Goal: Task Accomplishment & Management: Use online tool/utility

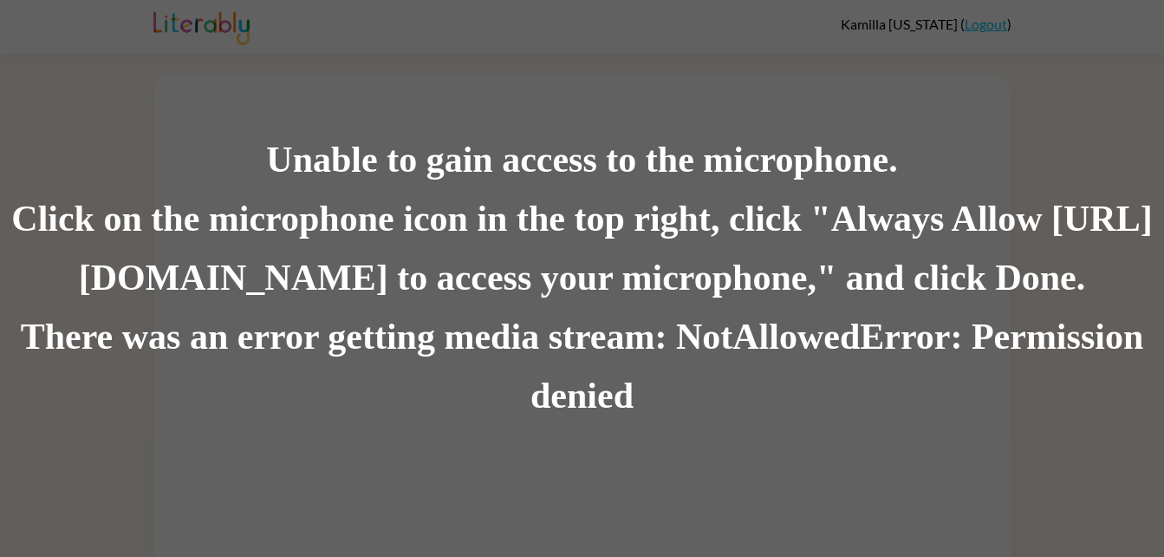
click at [554, 417] on div "There was an error getting media stream: NotAllowedError: Permission denied" at bounding box center [582, 367] width 1164 height 118
click at [529, 166] on div "Unable to gain access to the microphone." at bounding box center [582, 160] width 1164 height 59
click at [515, 287] on div "Click on the microphone icon in the top right, click "Always Allow [URL][DOMAIN…" at bounding box center [582, 249] width 1164 height 118
click at [614, 304] on div "Click on the microphone icon in the top right, click "Always Allow [URL][DOMAIN…" at bounding box center [582, 249] width 1164 height 118
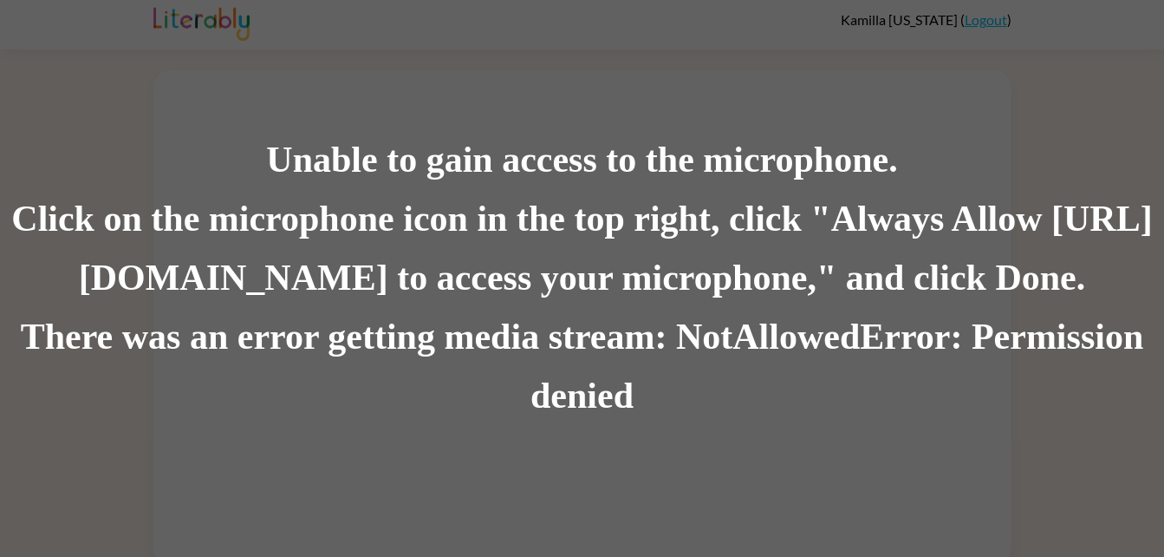
click at [643, 336] on div "There was an error getting media stream: NotAllowedError: Permission denied" at bounding box center [582, 367] width 1164 height 118
click at [625, 304] on div "Click on the microphone icon in the top right, click "Always Allow [URL][DOMAIN…" at bounding box center [582, 249] width 1164 height 118
click at [564, 389] on div "There was an error getting media stream: NotAllowedError: Permission denied" at bounding box center [582, 367] width 1164 height 118
click at [533, 61] on div "Unable to gain access to the microphone. Click on the microphone icon in the to…" at bounding box center [582, 278] width 1164 height 557
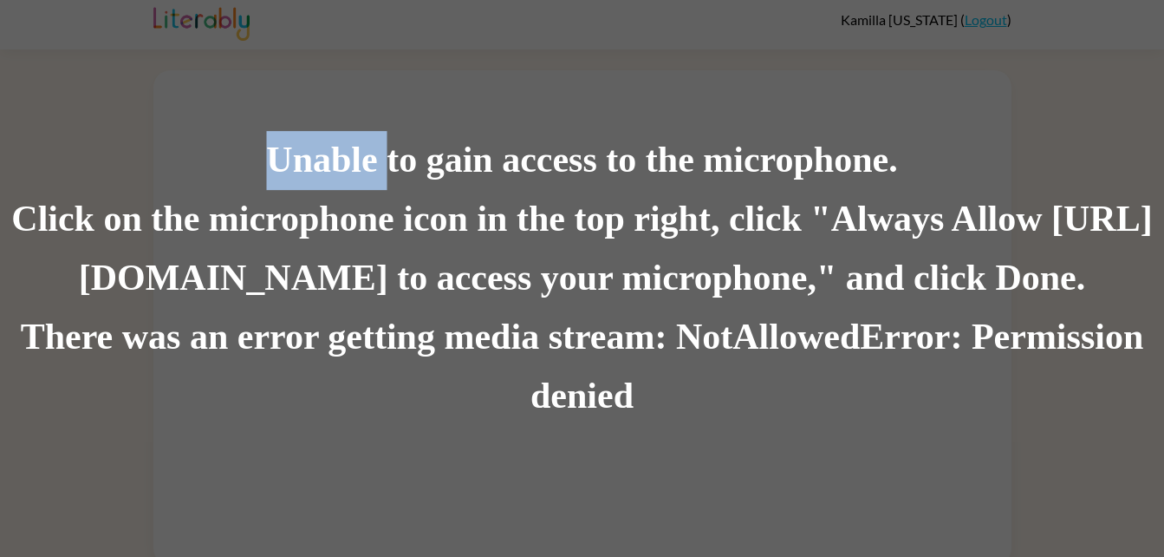
click at [533, 61] on div "Unable to gain access to the microphone. Click on the microphone icon in the to…" at bounding box center [582, 278] width 1164 height 557
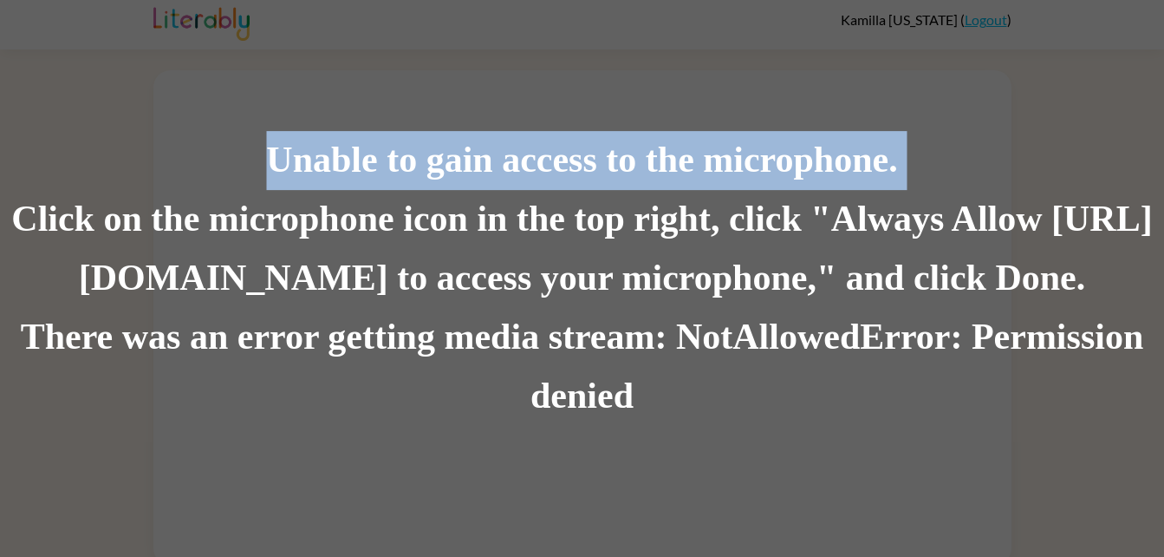
click at [954, 134] on div "Unable to gain access to the microphone." at bounding box center [582, 160] width 1164 height 59
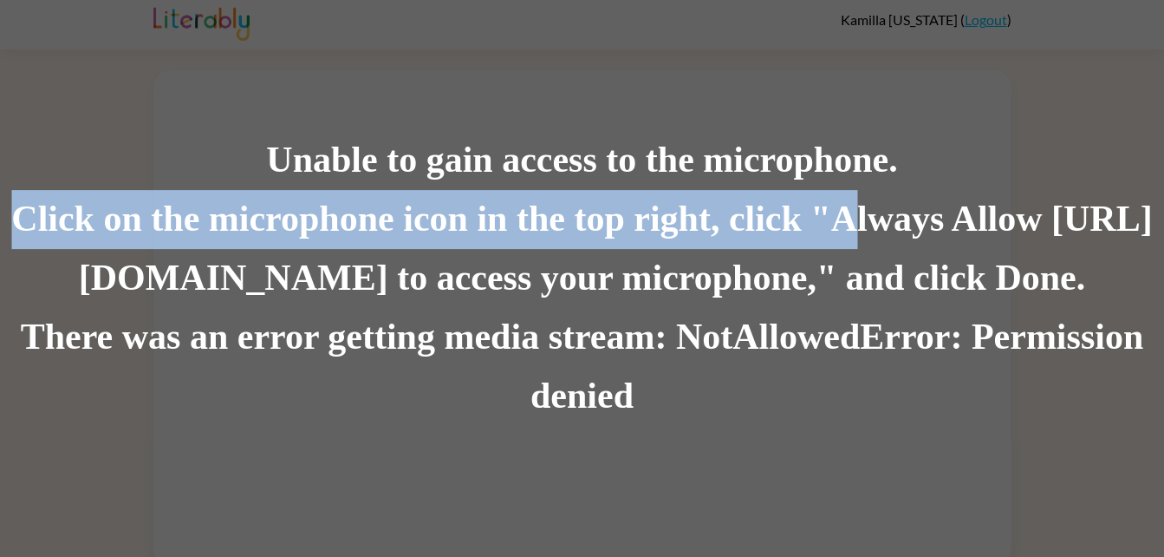
drag, startPoint x: 954, startPoint y: 134, endPoint x: 916, endPoint y: 231, distance: 105.1
click at [916, 231] on div "Unable to gain access to the microphone. Click on the microphone icon in the to…" at bounding box center [582, 278] width 1164 height 295
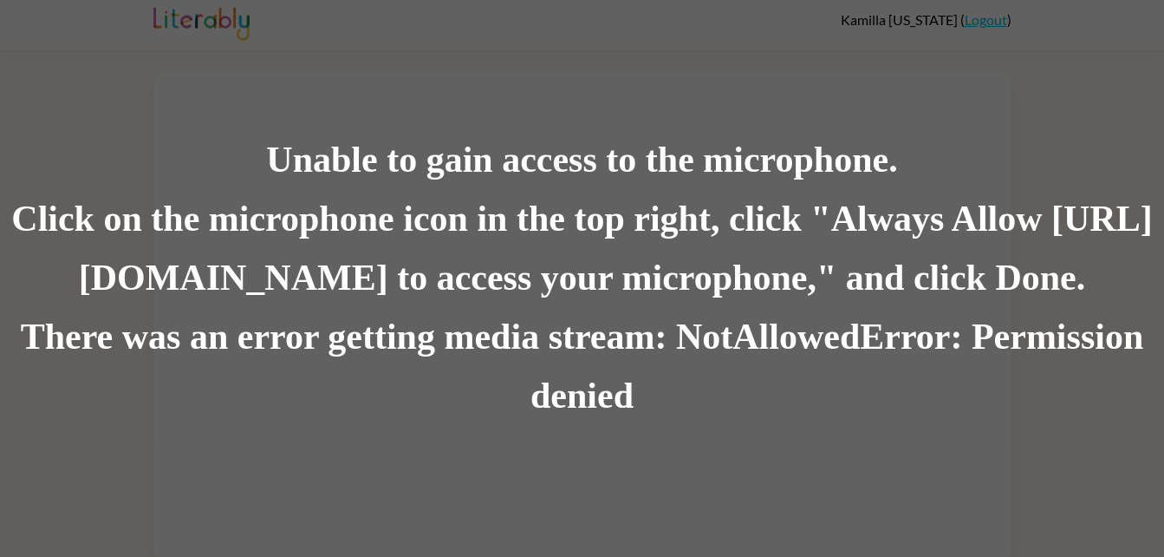
click at [707, 353] on div "There was an error getting media stream: NotAllowedError: Permission denied" at bounding box center [582, 367] width 1164 height 118
click at [1003, 62] on div "Unable to gain access to the microphone. Click on the microphone icon in the to…" at bounding box center [582, 278] width 1164 height 557
drag, startPoint x: 1003, startPoint y: 62, endPoint x: 1028, endPoint y: 101, distance: 46.4
click at [1028, 101] on div "Unable to gain access to the microphone. Click on the microphone icon in the to…" at bounding box center [582, 278] width 1164 height 557
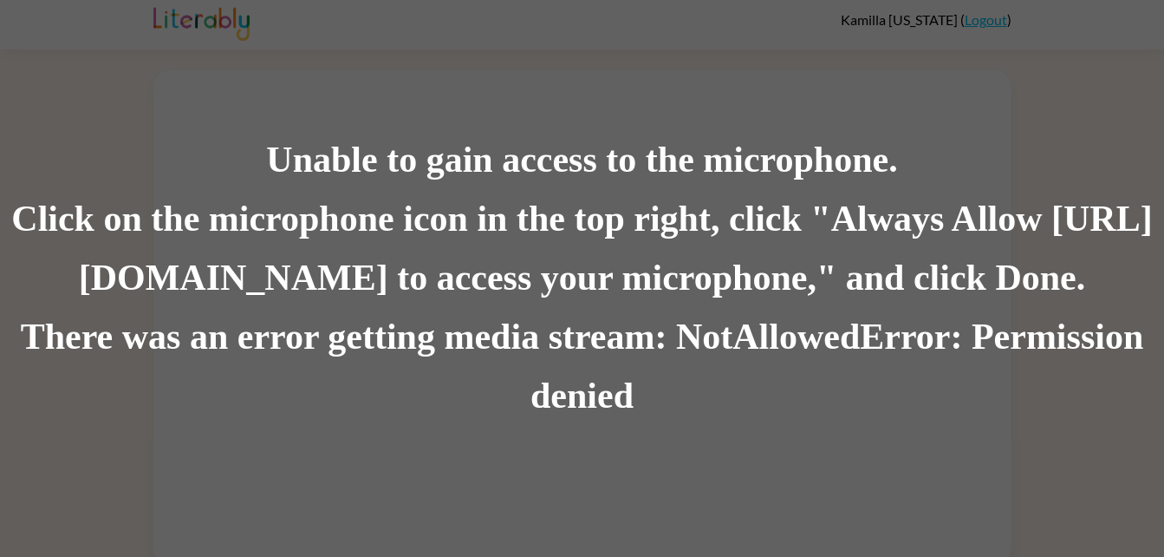
click at [1027, 168] on div "Unable to gain access to the microphone." at bounding box center [582, 160] width 1164 height 59
click at [965, 58] on div "Unable to gain access to the microphone. Click on the microphone icon in the to…" at bounding box center [582, 278] width 1164 height 557
click at [757, 195] on div "Click on the microphone icon in the top right, click "Always Allow [URL][DOMAIN…" at bounding box center [582, 249] width 1164 height 118
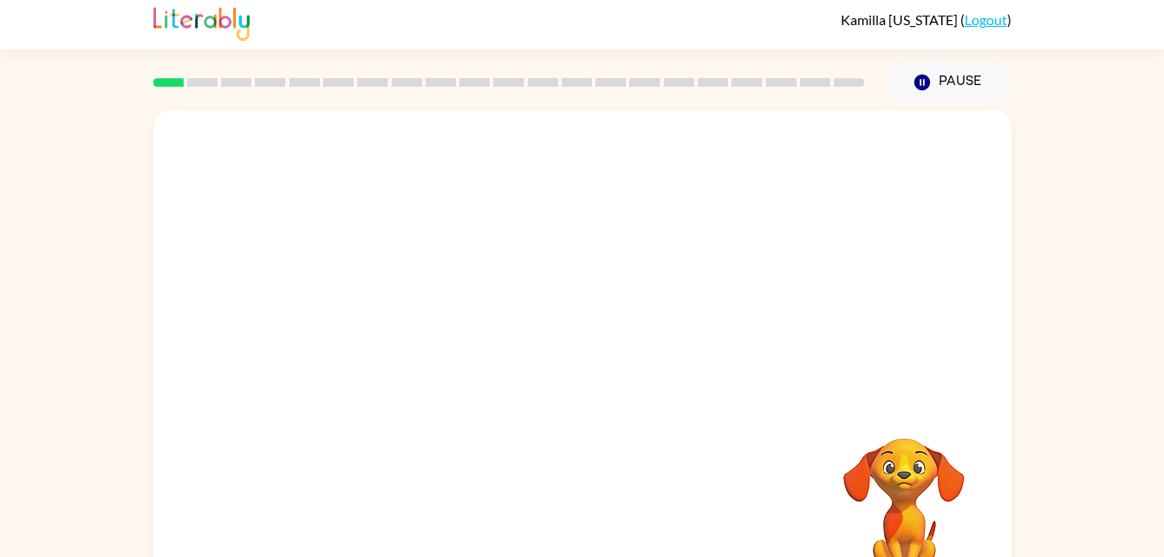
click at [13, 3] on div "[PERSON_NAME][US_STATE] ( Logout )" at bounding box center [582, 23] width 1164 height 54
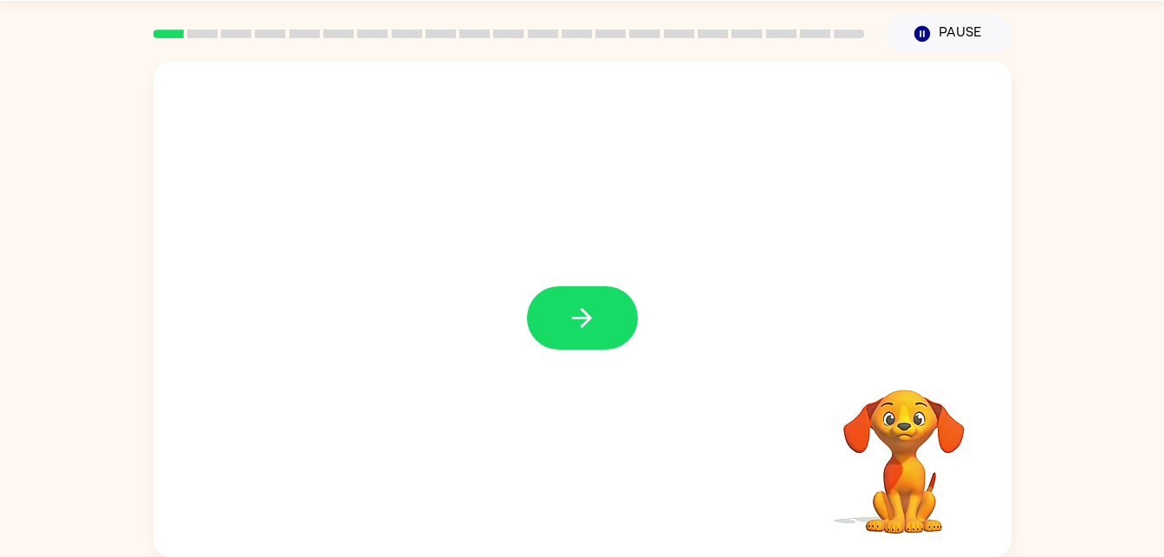
click at [941, 205] on div at bounding box center [582, 309] width 858 height 495
click at [605, 326] on button "button" at bounding box center [582, 317] width 111 height 63
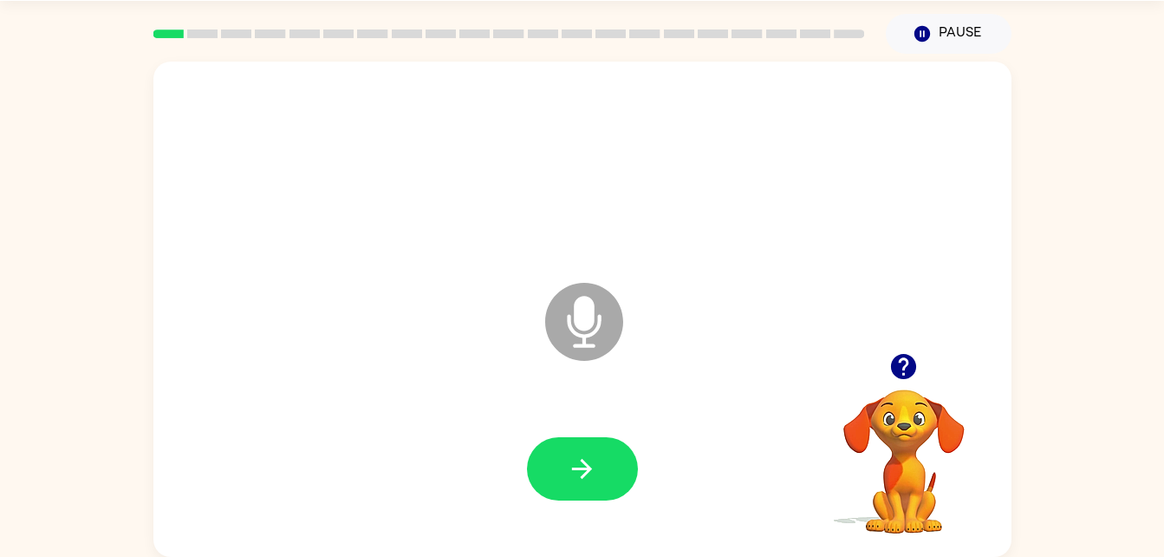
click at [571, 475] on icon "button" at bounding box center [582, 468] width 30 height 30
click at [596, 464] on icon "button" at bounding box center [582, 468] width 30 height 30
click at [607, 293] on icon at bounding box center [584, 322] width 78 height 78
drag, startPoint x: 576, startPoint y: 341, endPoint x: 617, endPoint y: 286, distance: 68.7
click at [617, 286] on icon "Microphone The Microphone is here when it is your turn to talk" at bounding box center [671, 343] width 260 height 130
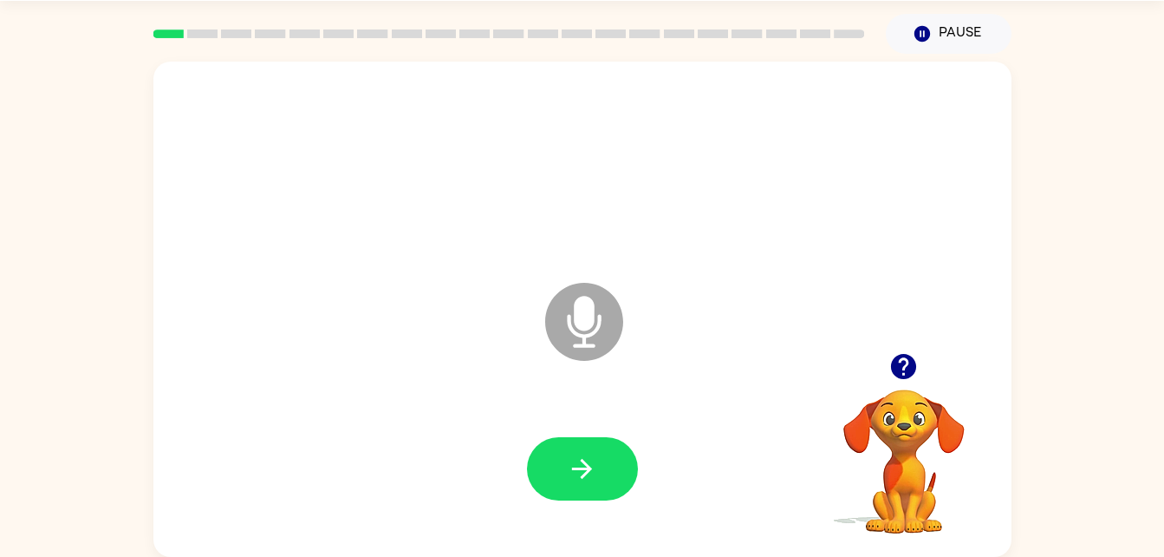
click at [617, 286] on icon "Microphone The Microphone is here when it is your turn to talk" at bounding box center [671, 343] width 260 height 130
drag, startPoint x: 617, startPoint y: 286, endPoint x: 550, endPoint y: 461, distance: 187.7
click at [550, 461] on div "Microphone The Microphone is here when it is your turn to talk" at bounding box center [582, 309] width 858 height 495
click at [550, 461] on button "button" at bounding box center [582, 468] width 111 height 63
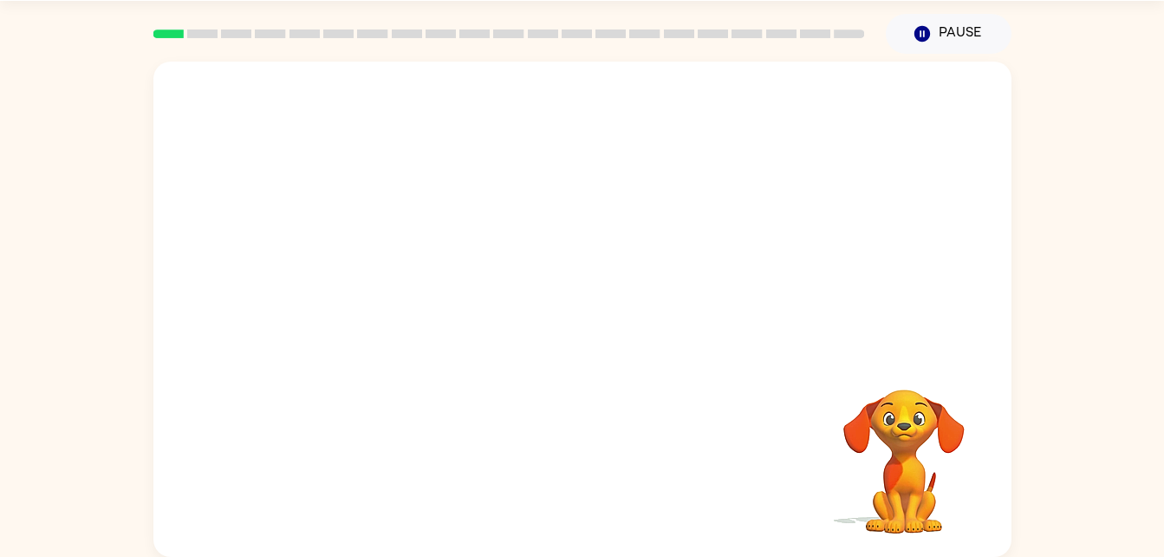
click at [570, 453] on div at bounding box center [583, 469] width 824 height 142
drag, startPoint x: 588, startPoint y: 325, endPoint x: 599, endPoint y: 363, distance: 39.8
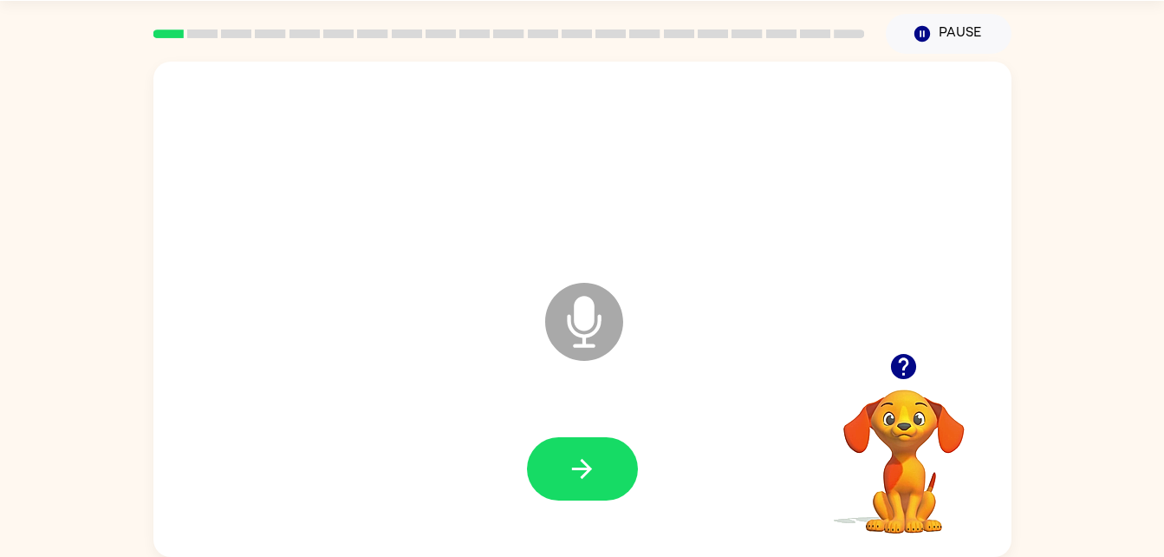
drag, startPoint x: 553, startPoint y: 328, endPoint x: 569, endPoint y: 330, distance: 15.8
click at [569, 330] on icon at bounding box center [584, 322] width 78 height 78
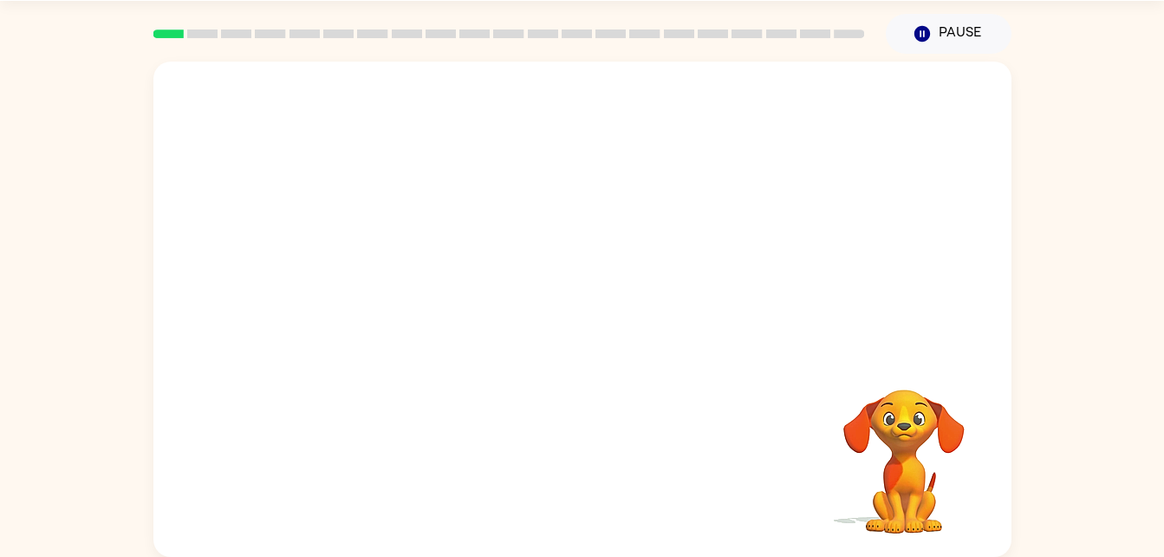
click at [824, 253] on div at bounding box center [583, 318] width 824 height 142
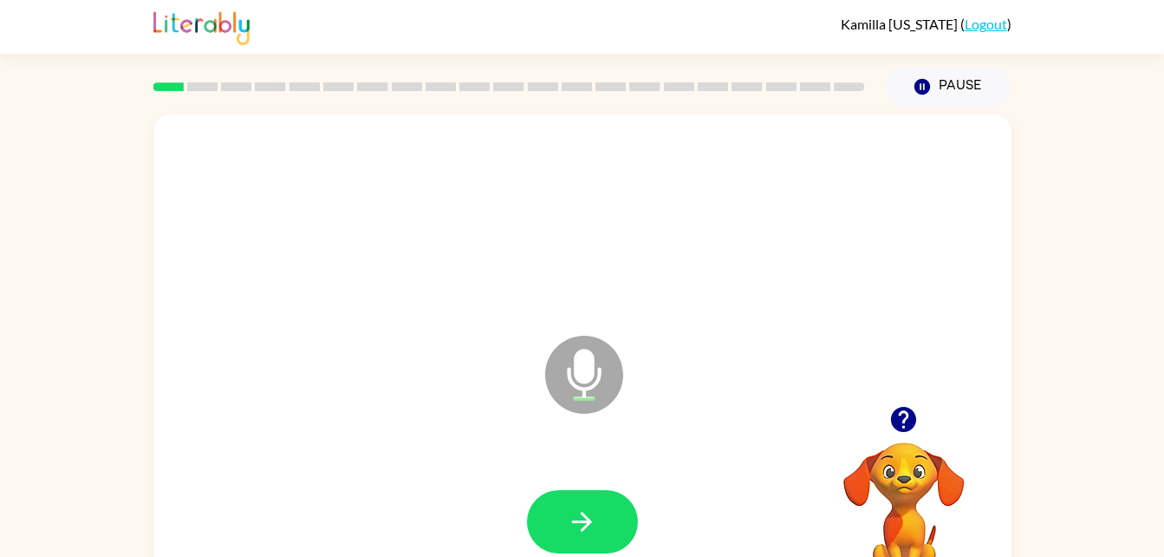
scroll to position [1, 0]
click at [614, 380] on icon at bounding box center [584, 374] width 78 height 78
click at [623, 392] on icon "Microphone The Microphone is here when it is your turn to talk" at bounding box center [671, 395] width 260 height 130
click at [616, 548] on button "button" at bounding box center [582, 520] width 111 height 63
click at [992, 267] on div at bounding box center [583, 219] width 824 height 142
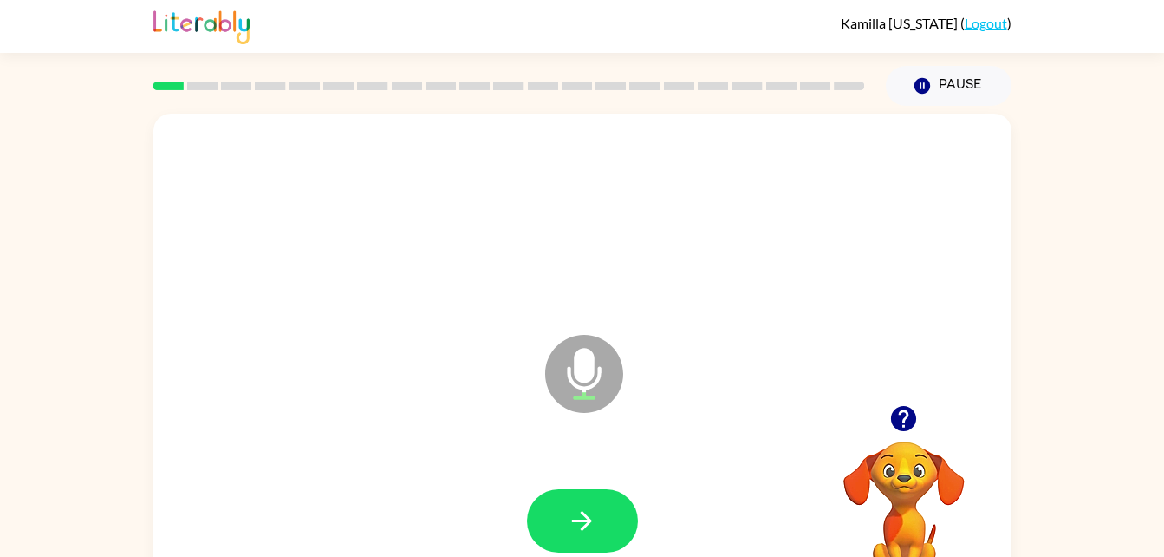
click at [616, 534] on button "button" at bounding box center [582, 520] width 111 height 63
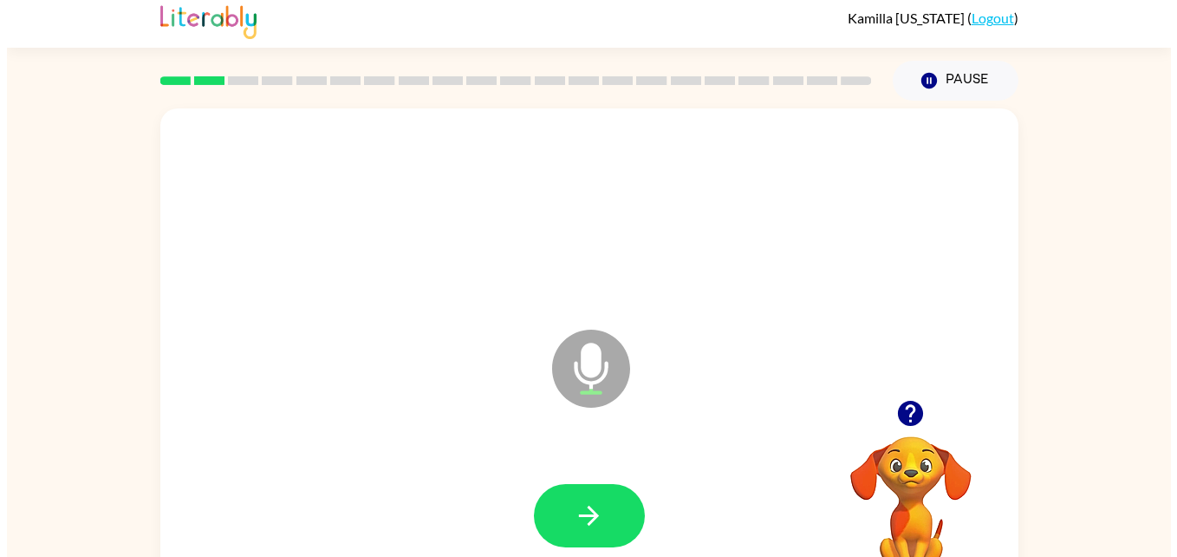
scroll to position [0, 0]
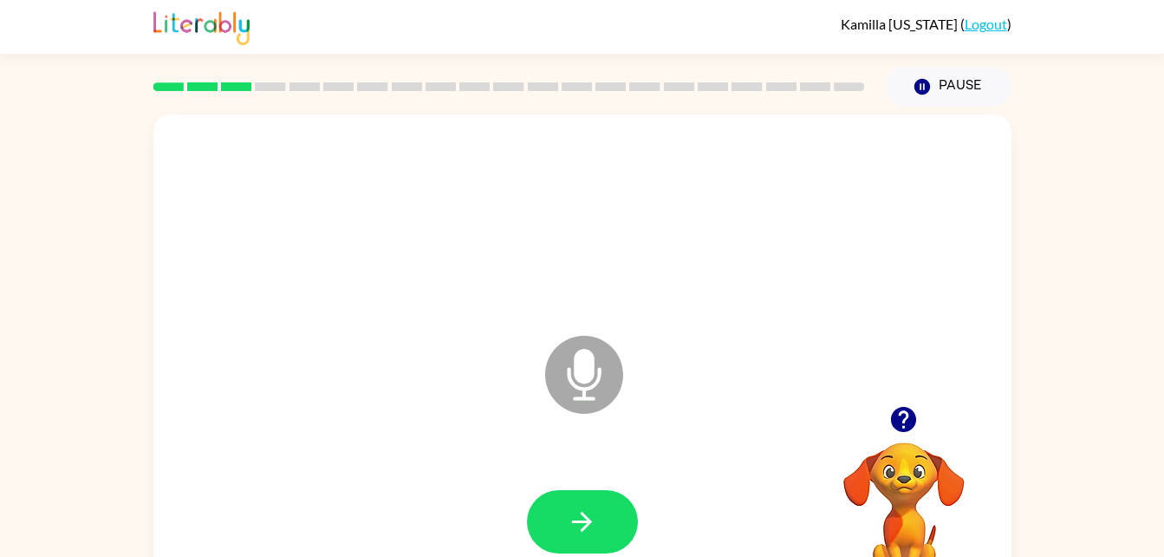
drag, startPoint x: 562, startPoint y: 404, endPoint x: 570, endPoint y: 393, distance: 13.7
click at [570, 393] on icon at bounding box center [584, 375] width 78 height 78
click at [587, 501] on button "button" at bounding box center [582, 521] width 111 height 63
drag, startPoint x: 564, startPoint y: 394, endPoint x: 600, endPoint y: 418, distance: 43.3
click at [600, 418] on icon "Microphone The Microphone is here when it is your turn to talk" at bounding box center [671, 396] width 260 height 130
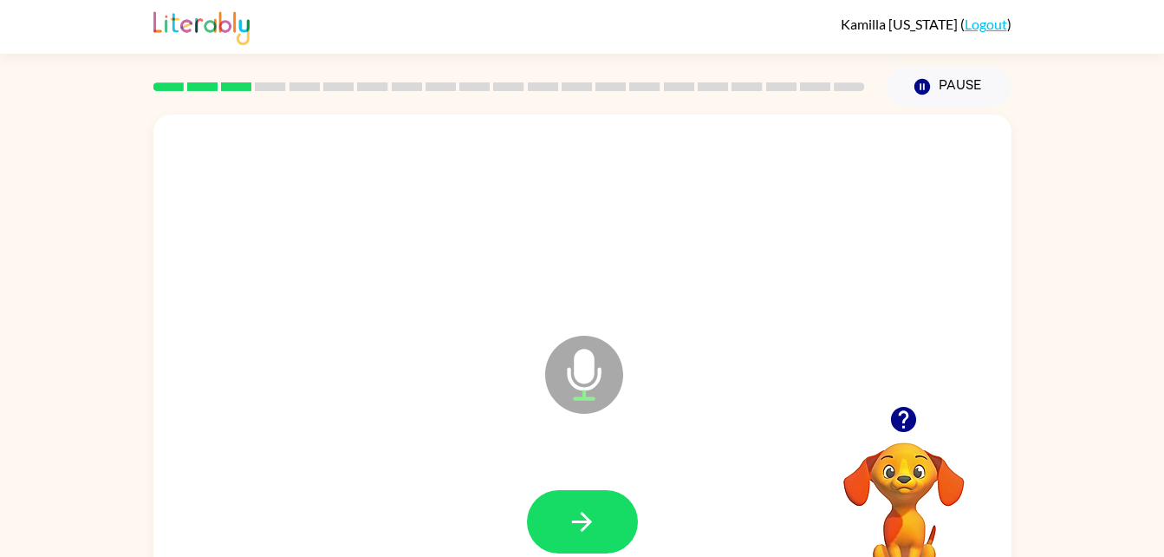
click at [585, 391] on icon "Microphone The Microphone is here when it is your turn to talk" at bounding box center [671, 396] width 260 height 130
click at [590, 475] on div at bounding box center [583, 522] width 824 height 142
click at [610, 552] on button "button" at bounding box center [582, 521] width 111 height 63
click at [577, 383] on icon at bounding box center [584, 375] width 78 height 78
drag, startPoint x: 575, startPoint y: 375, endPoint x: 606, endPoint y: 457, distance: 87.3
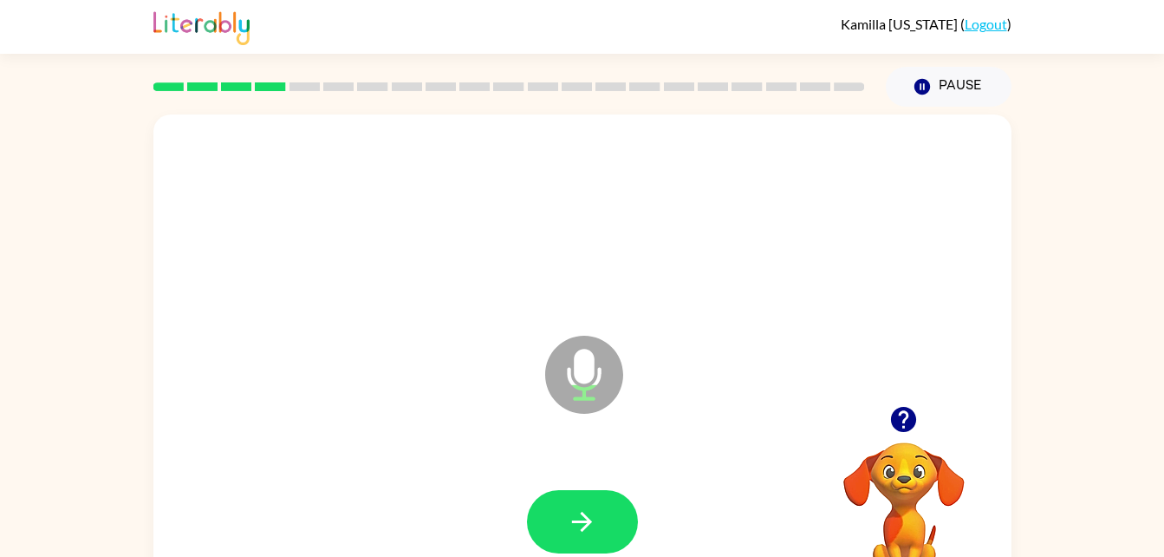
click at [577, 382] on icon "Microphone The Microphone is here when it is your turn to talk" at bounding box center [671, 396] width 260 height 130
click at [615, 510] on button "button" at bounding box center [582, 521] width 111 height 63
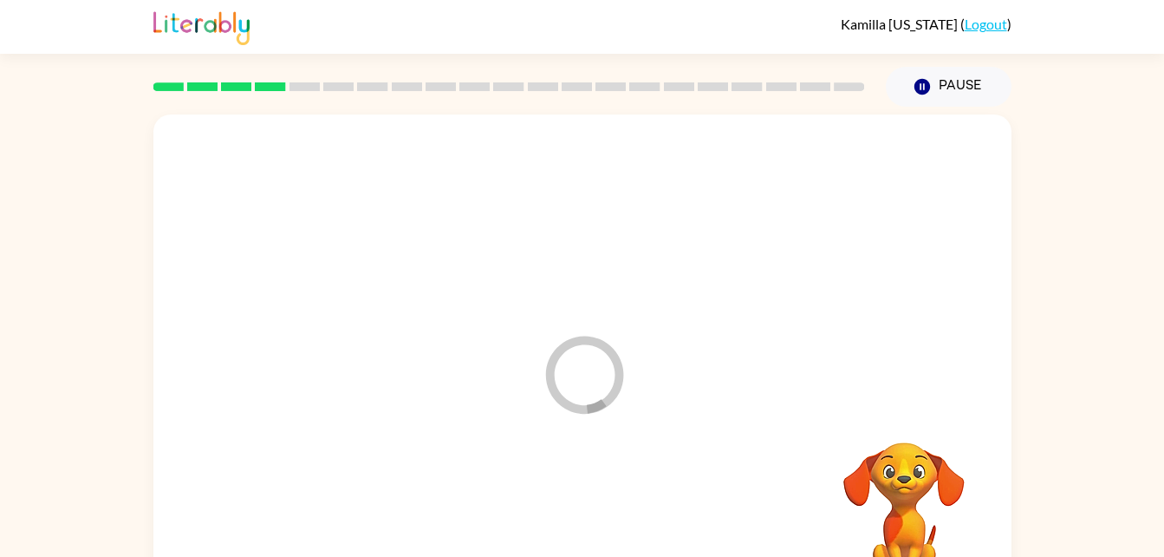
click at [607, 492] on div at bounding box center [583, 522] width 824 height 142
click at [606, 488] on div at bounding box center [583, 522] width 824 height 142
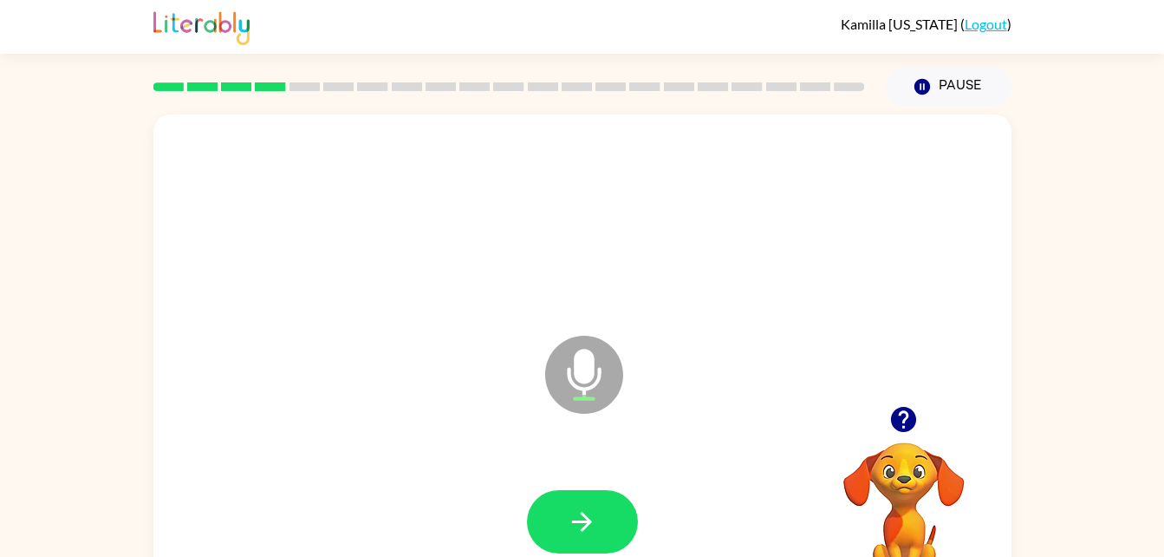
click at [598, 430] on icon "Microphone The Microphone is here when it is your turn to talk" at bounding box center [671, 396] width 260 height 130
click at [564, 427] on icon "Microphone The Microphone is here when it is your turn to talk" at bounding box center [671, 396] width 260 height 130
click at [571, 504] on button "button" at bounding box center [582, 521] width 111 height 63
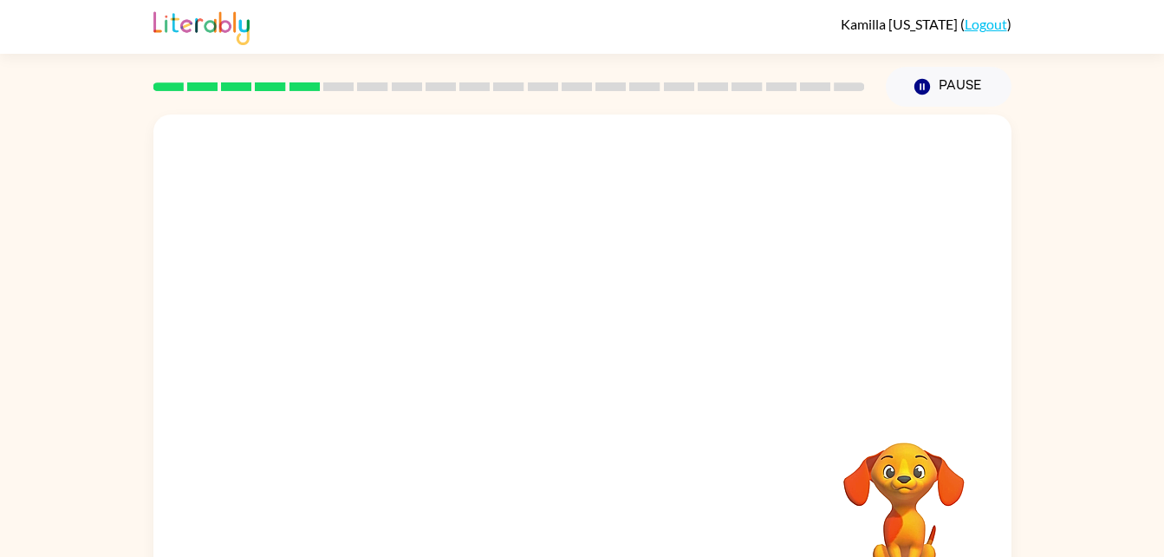
click at [932, 92] on button "Pause Pause" at bounding box center [949, 87] width 126 height 40
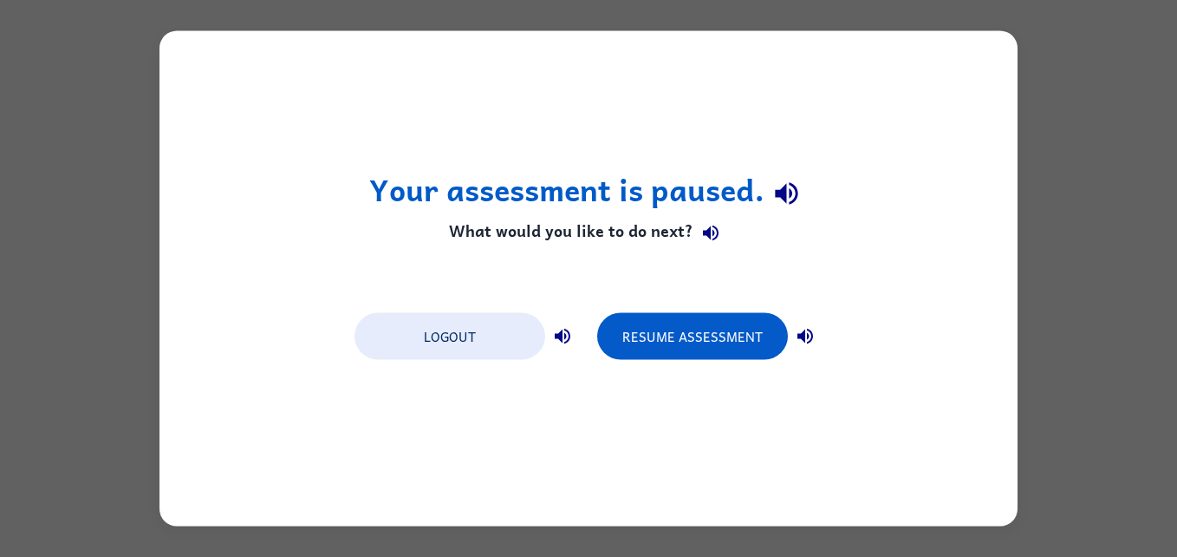
click at [1113, 122] on div "Your assessment is paused. What would you like to do next? Logout Resume Assess…" at bounding box center [588, 278] width 1177 height 557
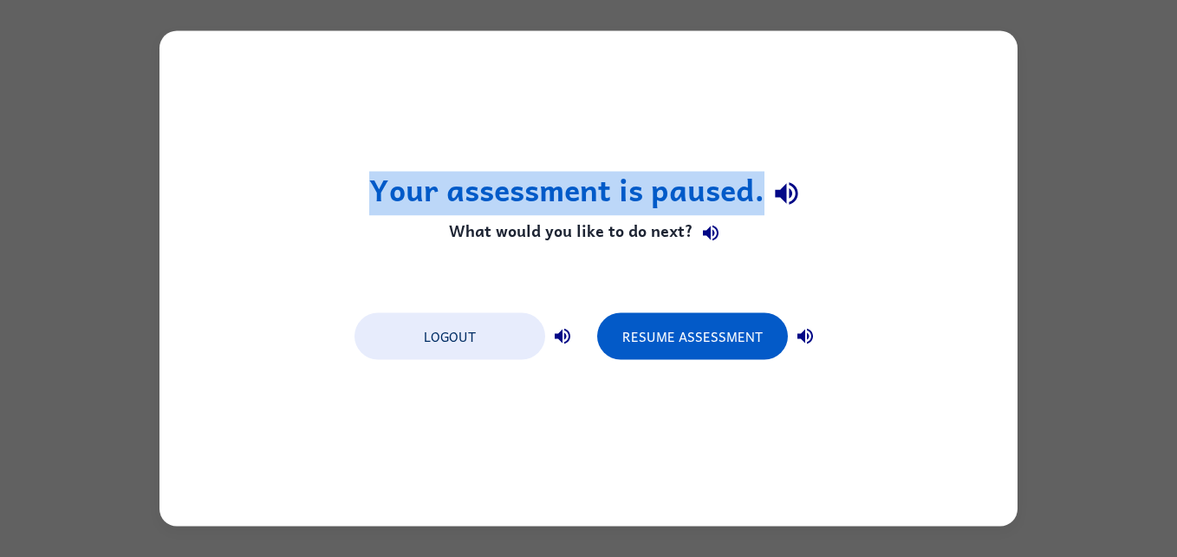
click at [1113, 122] on div "Your assessment is paused. What would you like to do next? Logout Resume Assess…" at bounding box center [588, 278] width 1177 height 557
drag, startPoint x: 1113, startPoint y: 122, endPoint x: -3, endPoint y: 332, distance: 1136.3
click at [0, 0] on html "Your assessment is paused. What would you like to do next? Logout Resume Assess…" at bounding box center [588, 0] width 1177 height 0
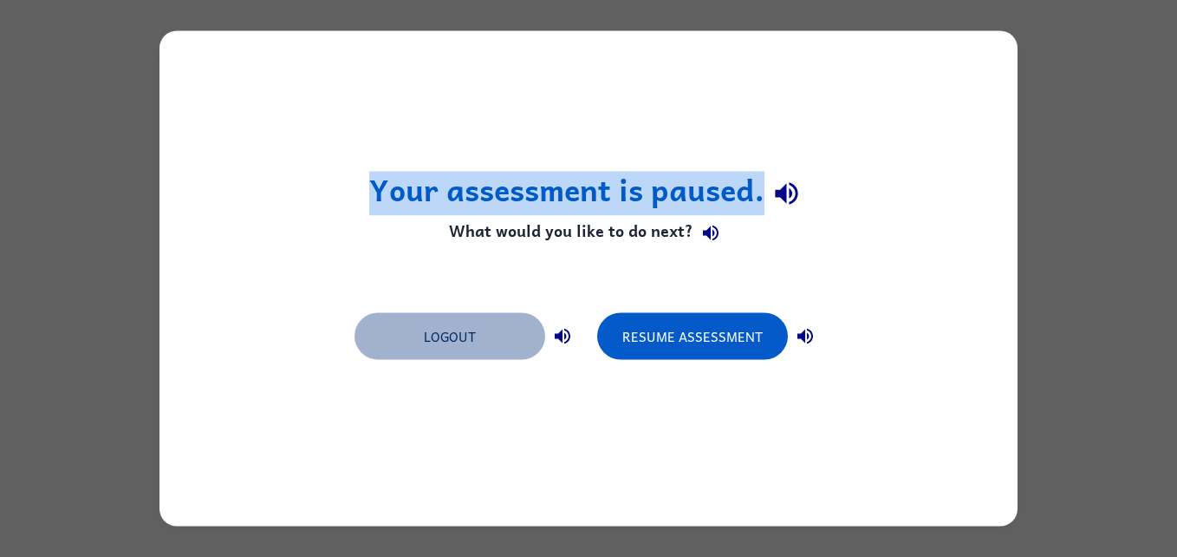
click at [419, 349] on button "Logout" at bounding box center [450, 336] width 191 height 47
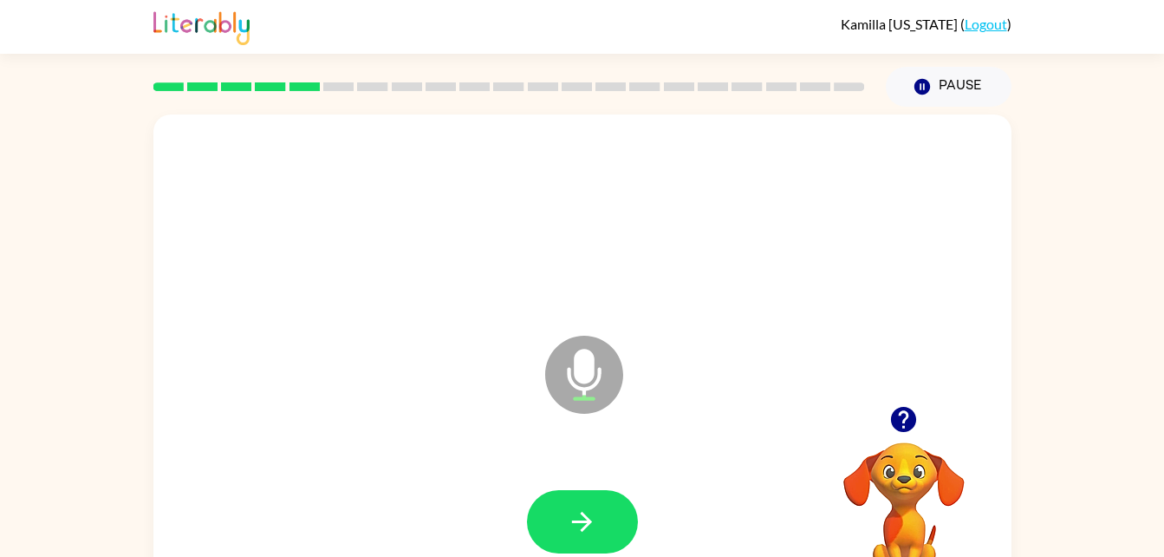
click at [582, 383] on icon at bounding box center [584, 375] width 78 height 78
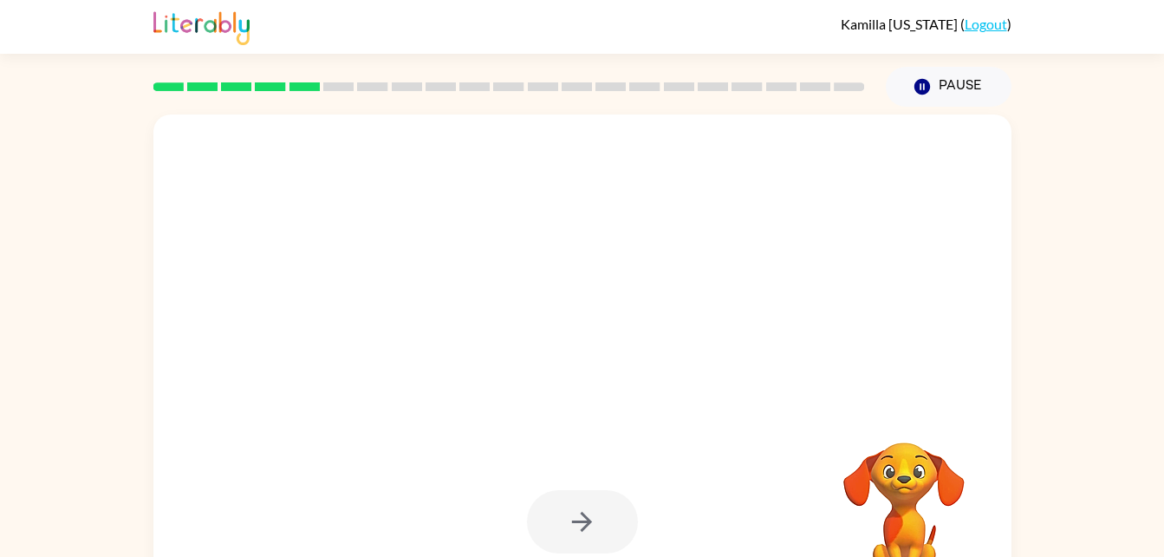
click at [607, 494] on div at bounding box center [582, 521] width 111 height 63
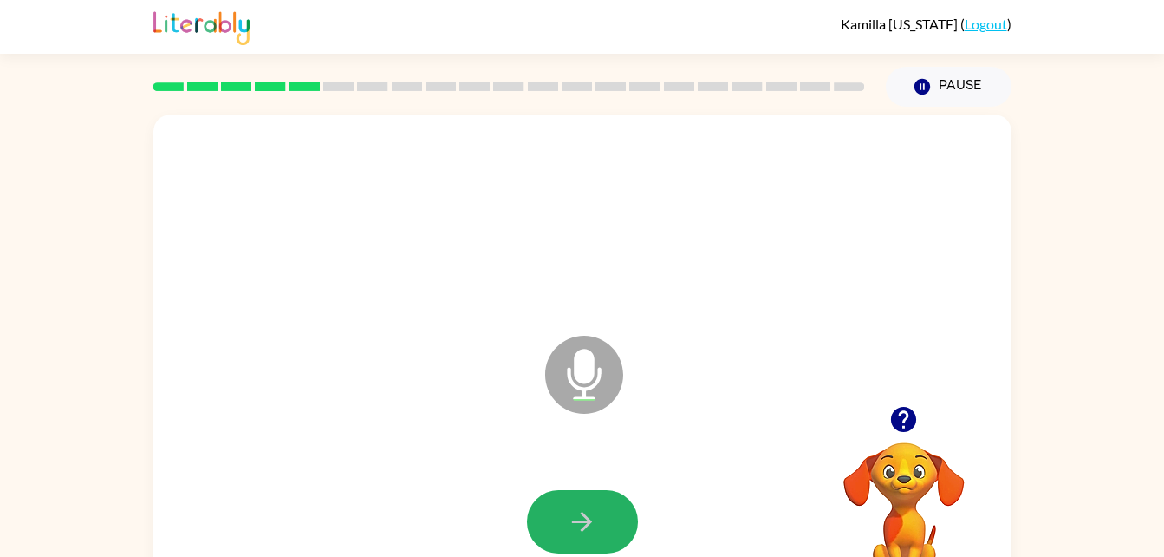
click at [612, 519] on button "button" at bounding box center [582, 521] width 111 height 63
click at [610, 529] on button "button" at bounding box center [582, 521] width 111 height 63
click at [583, 389] on icon "Microphone The Microphone is here when it is your turn to talk" at bounding box center [671, 396] width 260 height 130
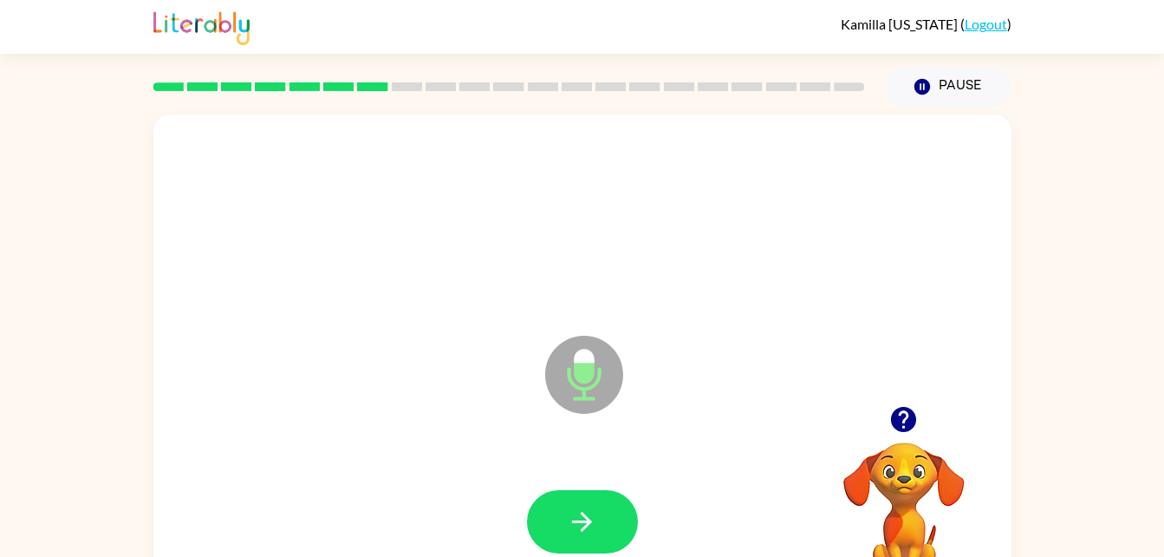
click at [583, 389] on icon "Microphone The Microphone is here when it is your turn to talk" at bounding box center [671, 396] width 260 height 130
click at [557, 506] on button "button" at bounding box center [582, 521] width 111 height 63
click at [559, 389] on icon at bounding box center [584, 375] width 78 height 78
click at [564, 396] on icon at bounding box center [584, 375] width 78 height 78
click at [603, 535] on button "button" at bounding box center [582, 521] width 111 height 63
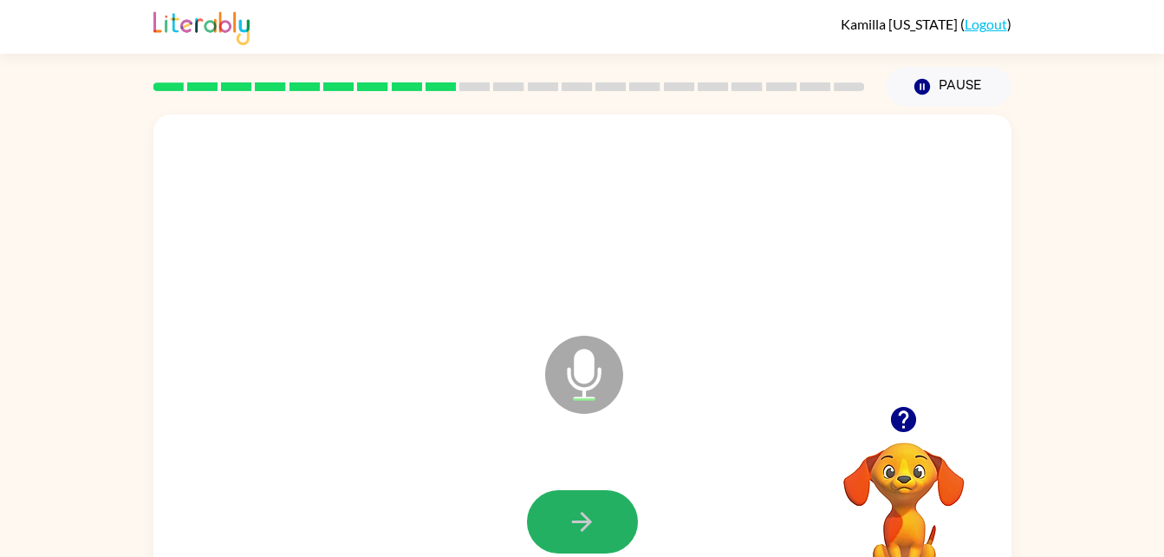
click at [609, 506] on button "button" at bounding box center [582, 521] width 111 height 63
click at [617, 523] on button "button" at bounding box center [582, 521] width 111 height 63
click at [597, 513] on icon "button" at bounding box center [582, 521] width 30 height 30
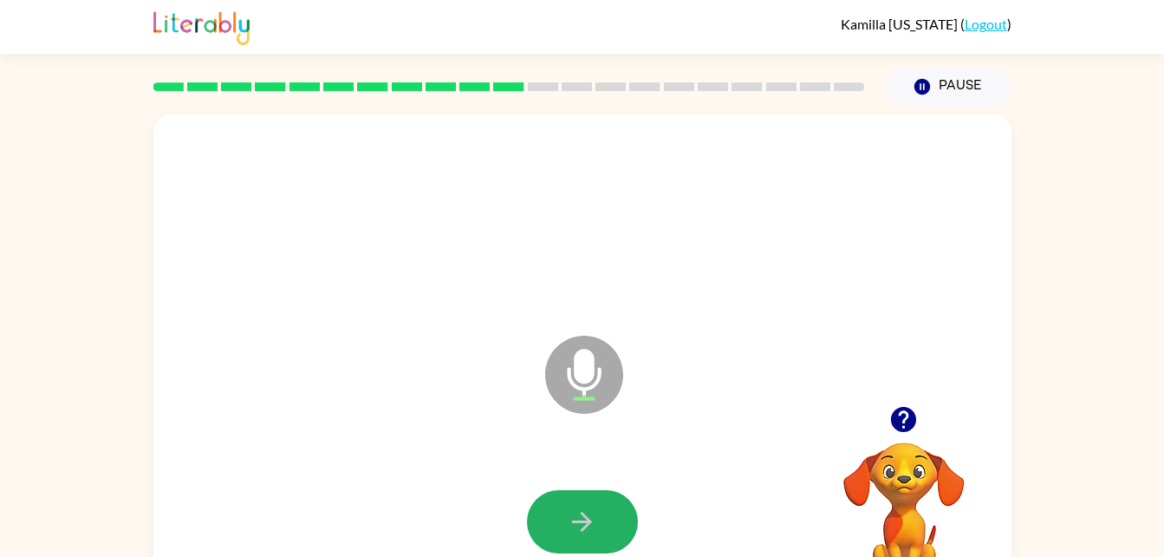
click at [597, 513] on icon "button" at bounding box center [582, 521] width 30 height 30
